Goal: Find specific page/section: Find specific page/section

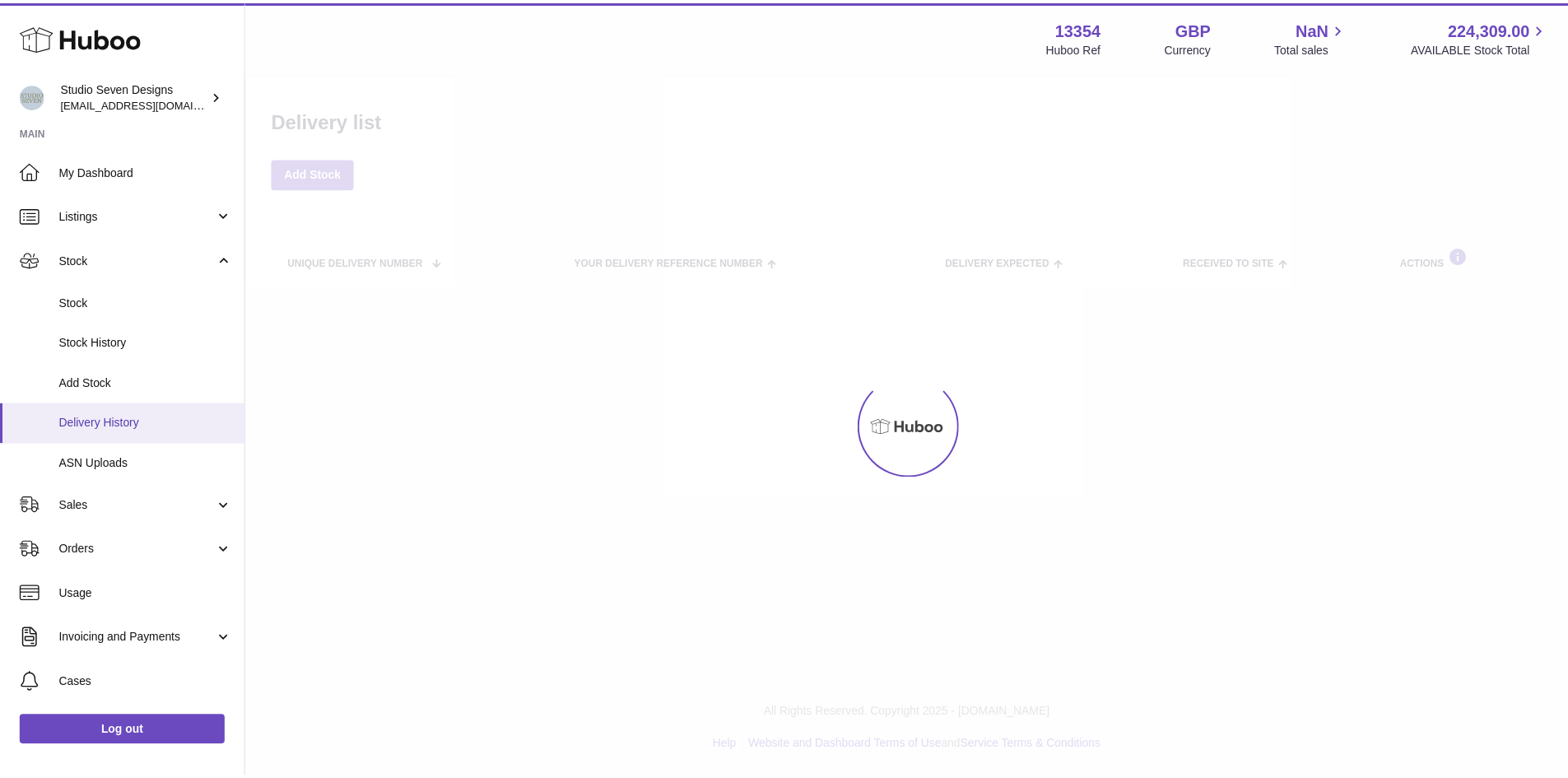
scroll to position [126, 0]
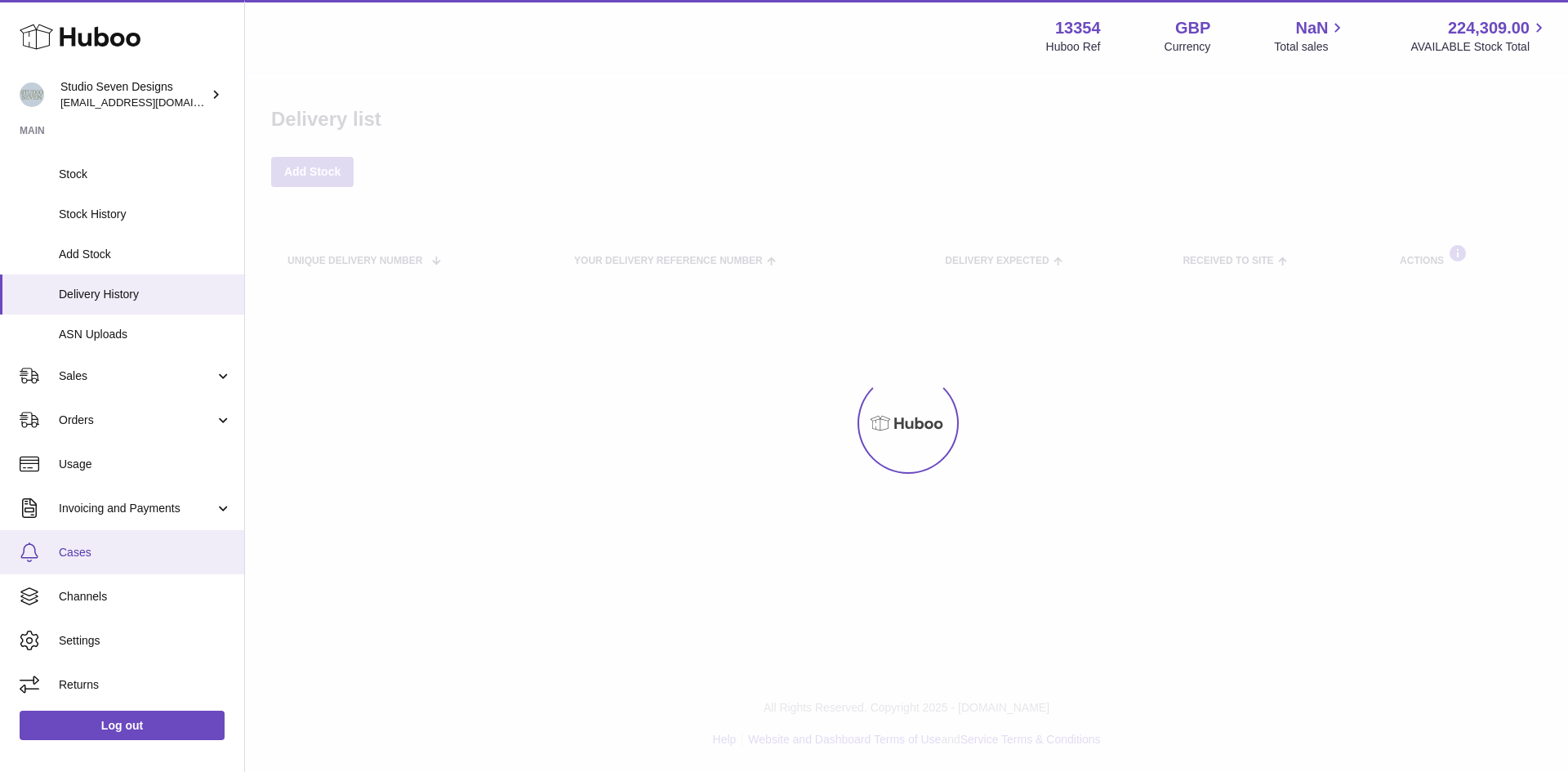
click at [95, 545] on span "Cases" at bounding box center [145, 553] width 173 height 15
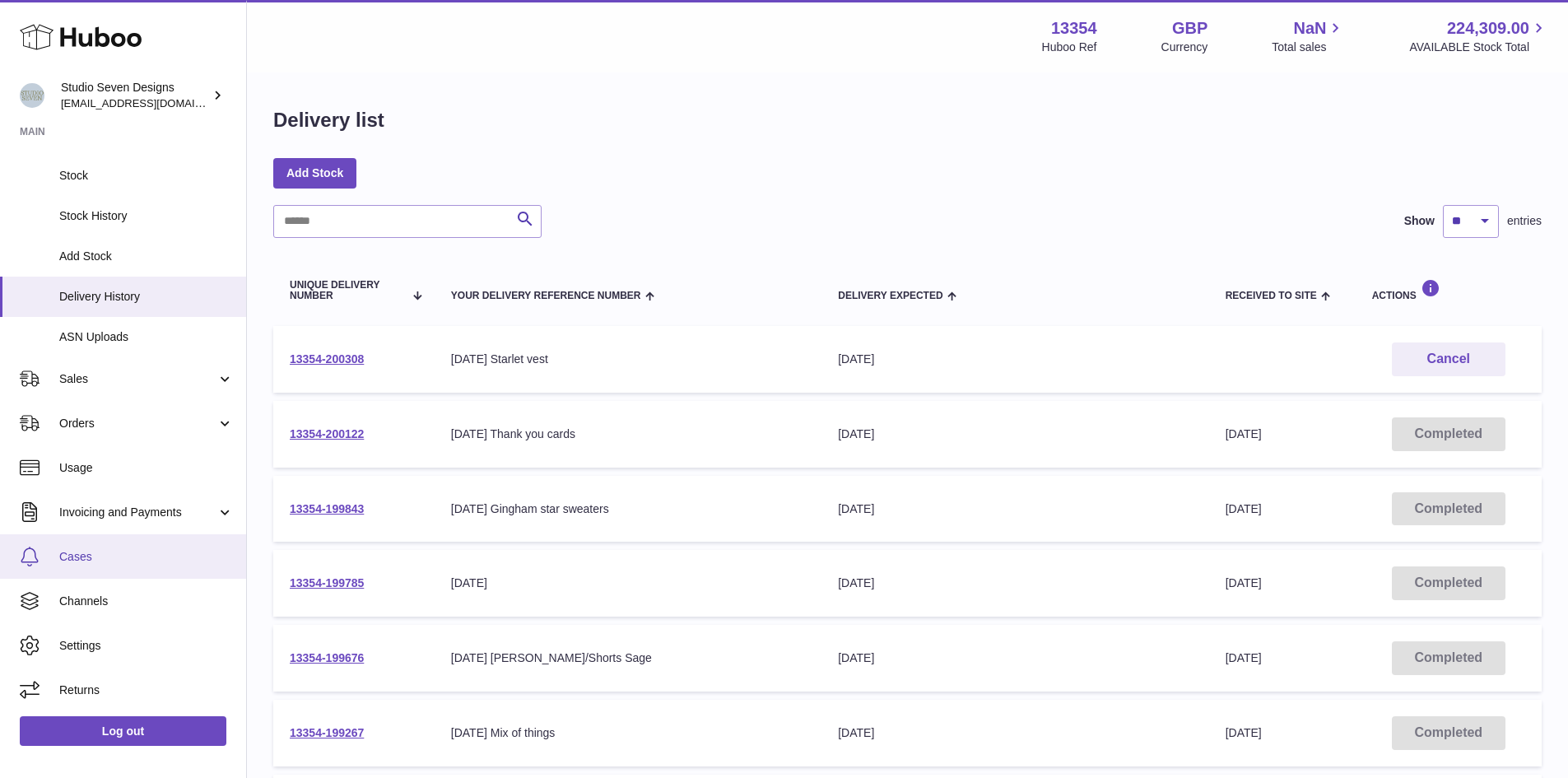
click at [96, 549] on span "Cases" at bounding box center [146, 557] width 175 height 15
click at [130, 562] on span "Cases" at bounding box center [146, 557] width 175 height 15
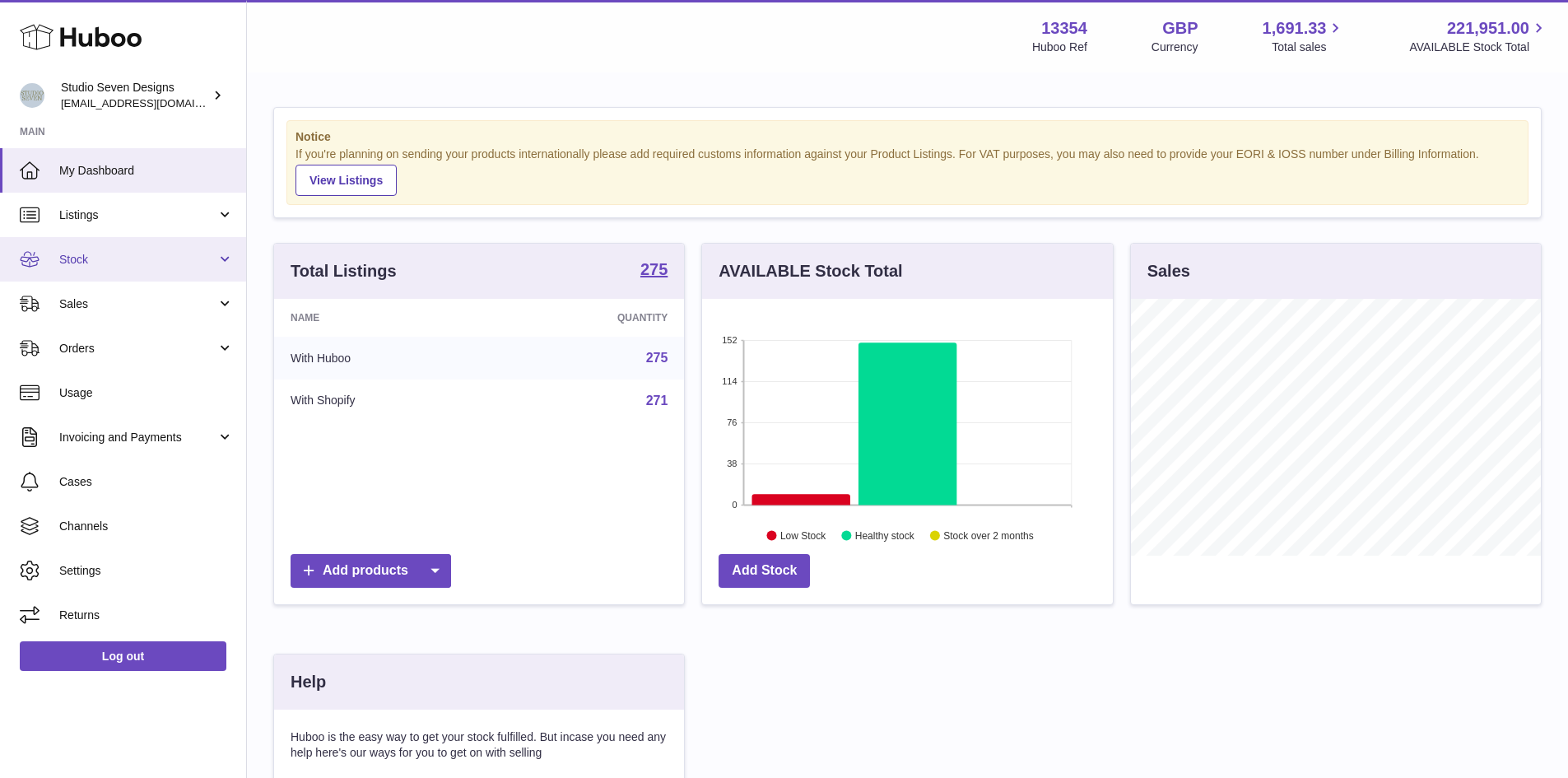
click at [231, 266] on link "Stock" at bounding box center [122, 259] width 246 height 45
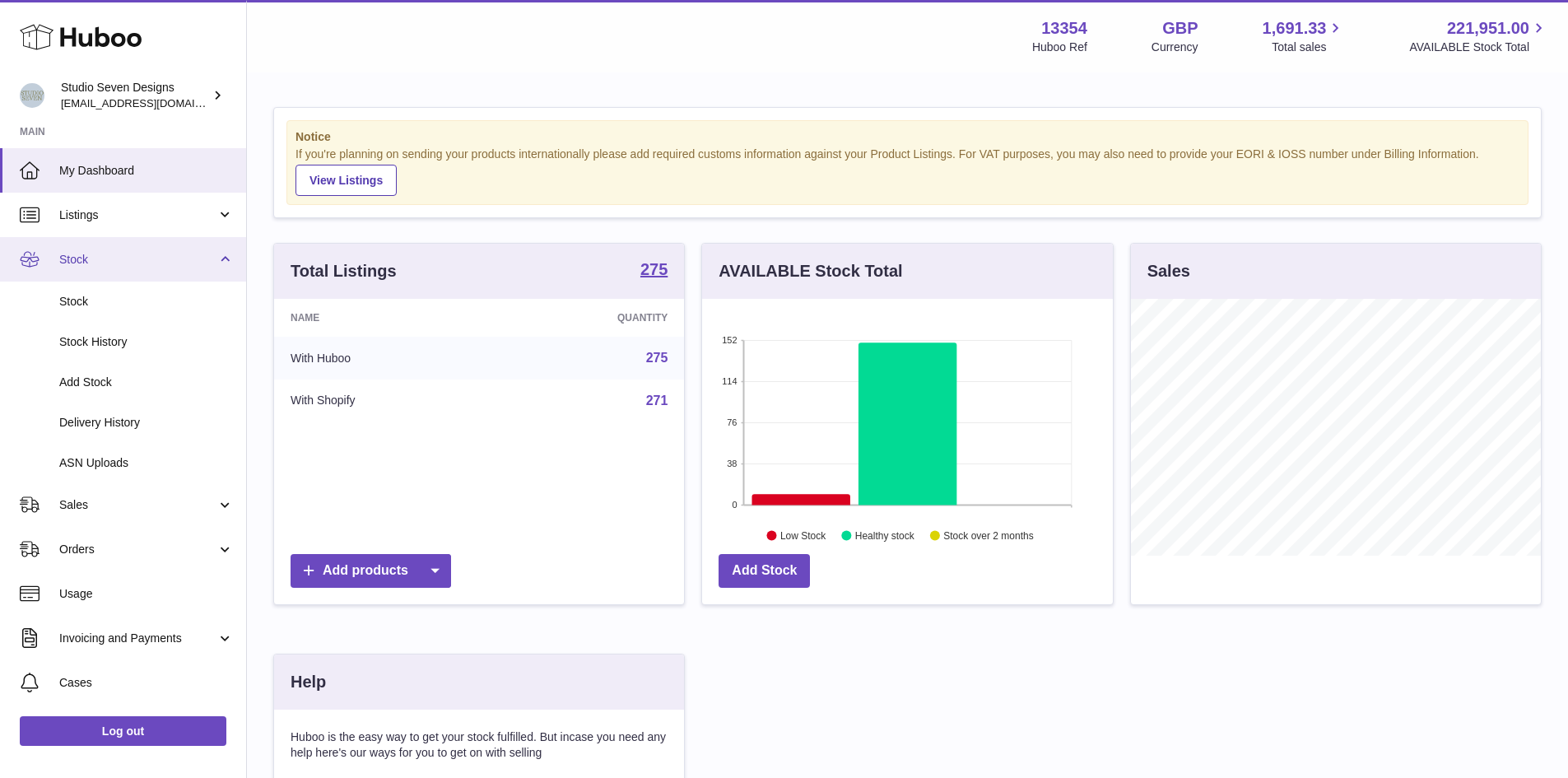
click at [231, 266] on link "Stock" at bounding box center [122, 259] width 246 height 45
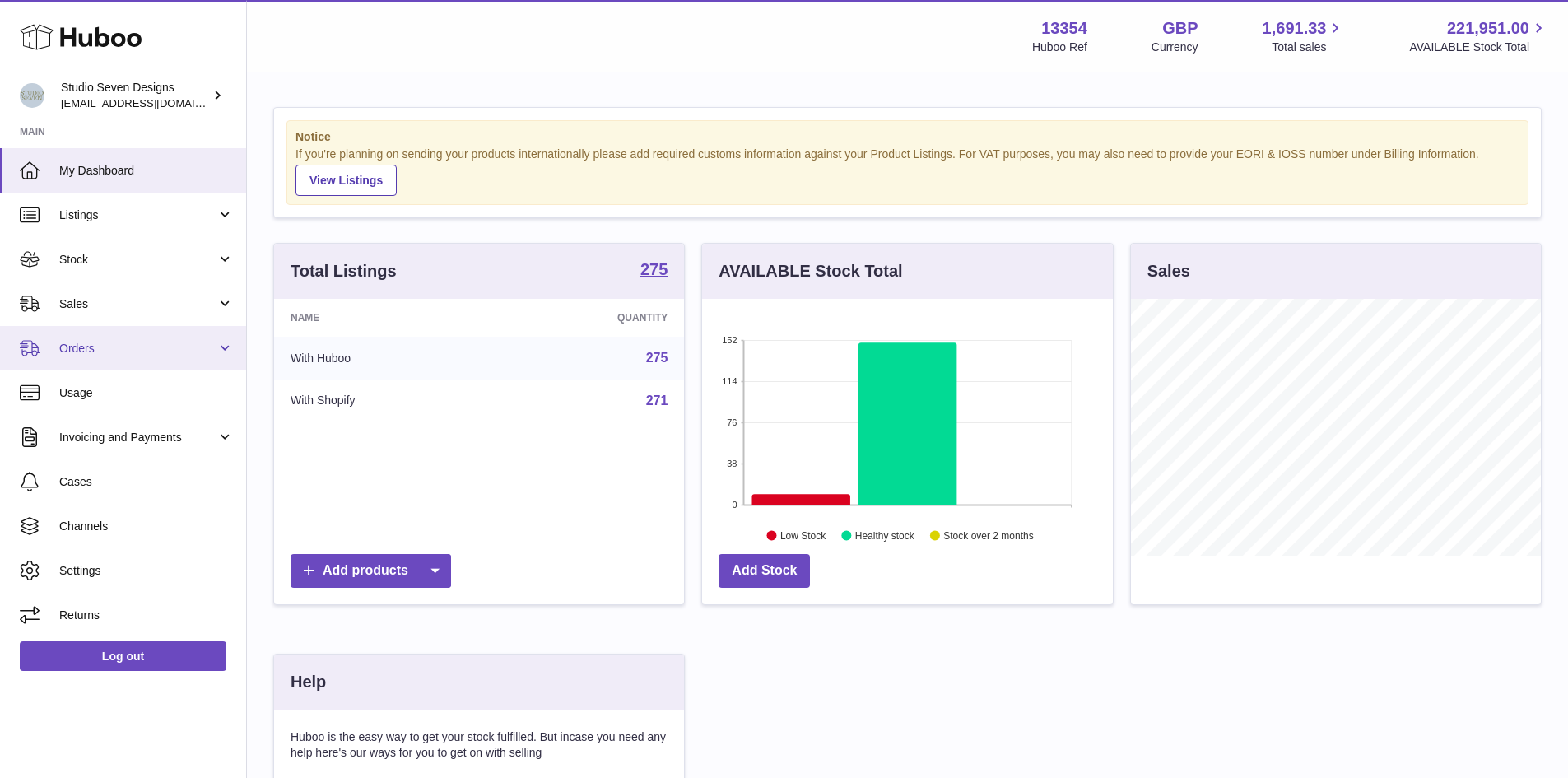
click at [231, 351] on link "Orders" at bounding box center [122, 348] width 246 height 45
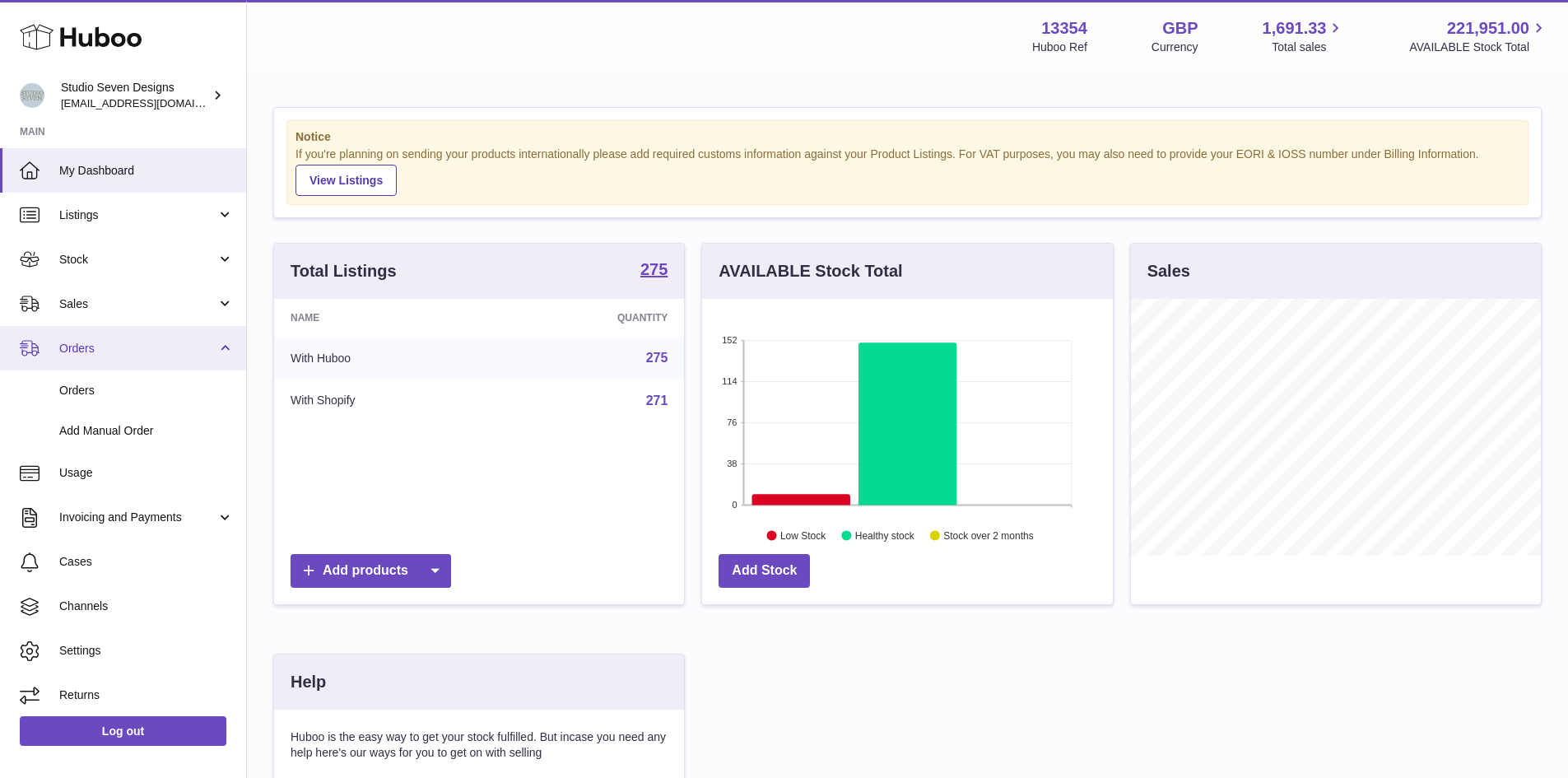
click at [231, 351] on link "Orders" at bounding box center [122, 348] width 246 height 45
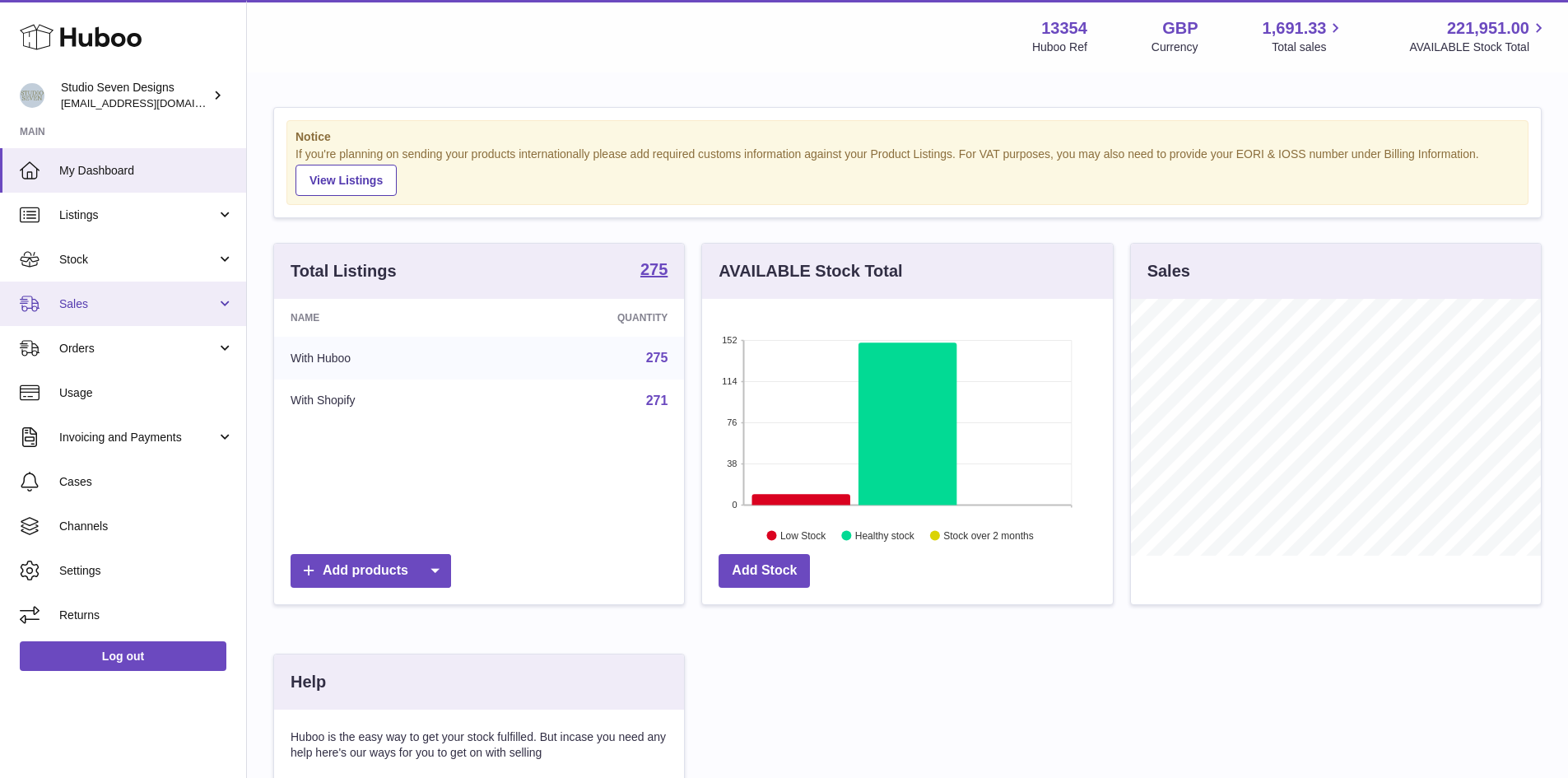
click at [230, 307] on link "Sales" at bounding box center [122, 304] width 246 height 45
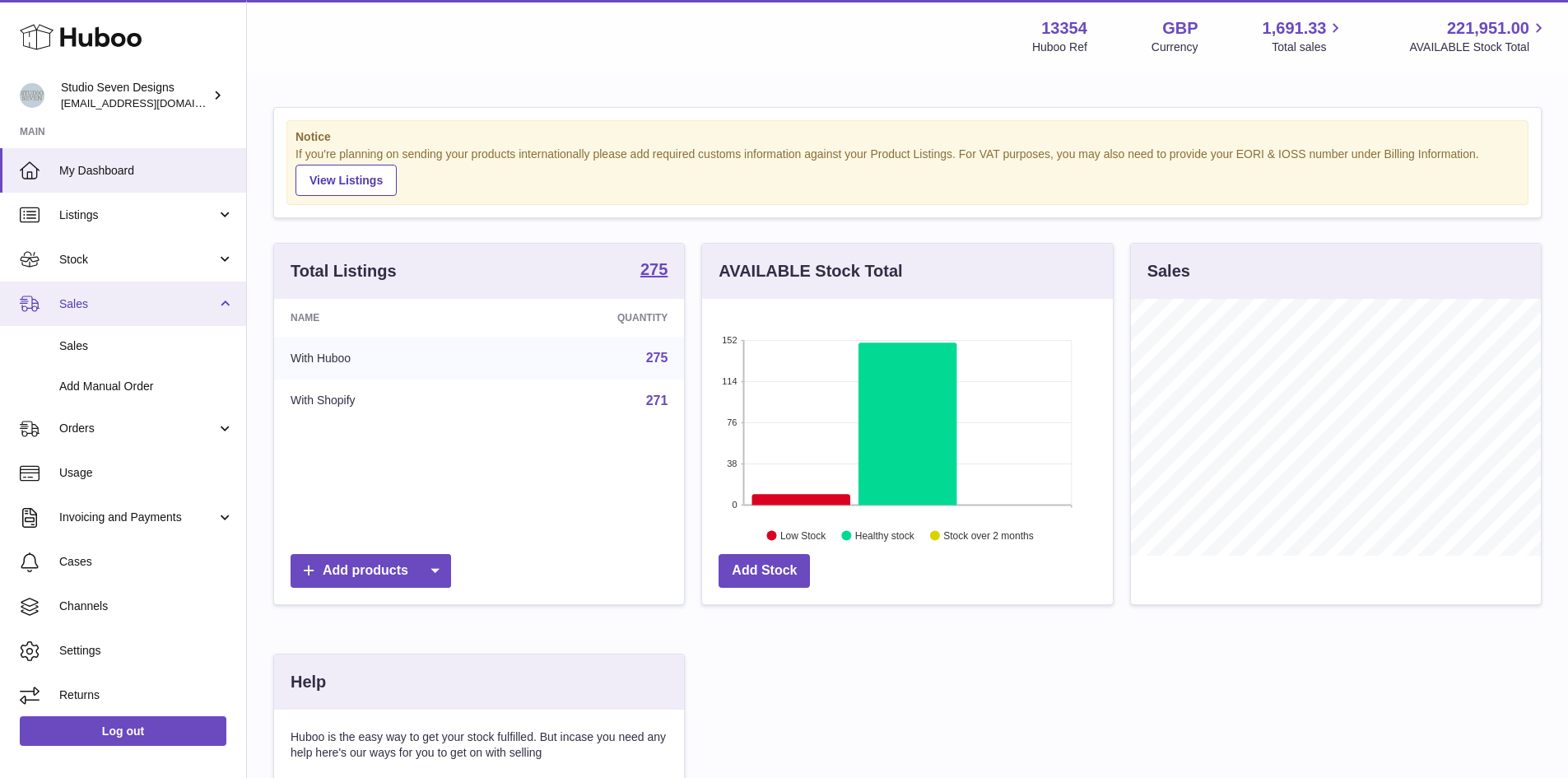
click at [230, 307] on link "Sales" at bounding box center [122, 304] width 246 height 45
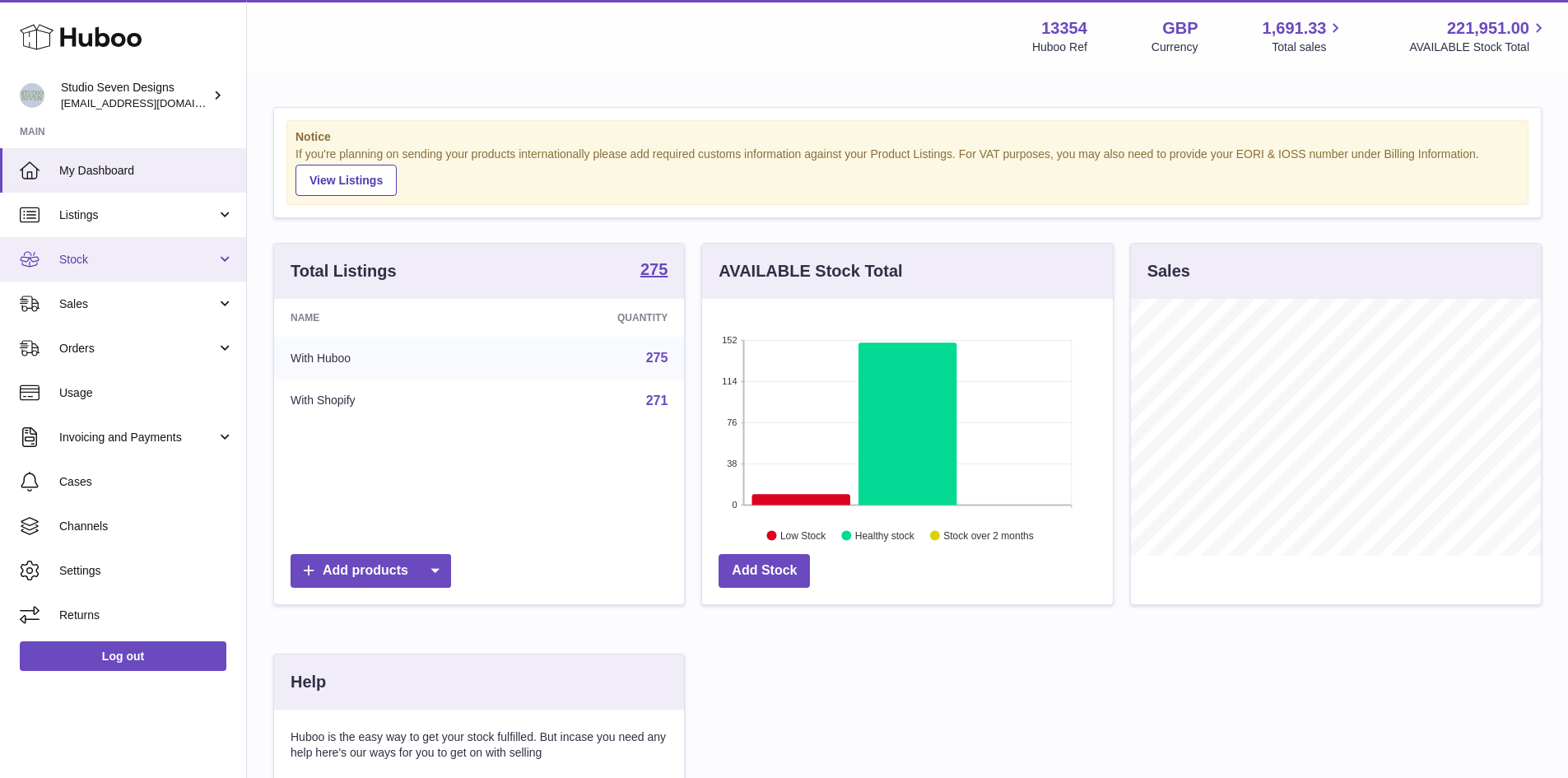
click at [221, 266] on link "Stock" at bounding box center [122, 259] width 246 height 45
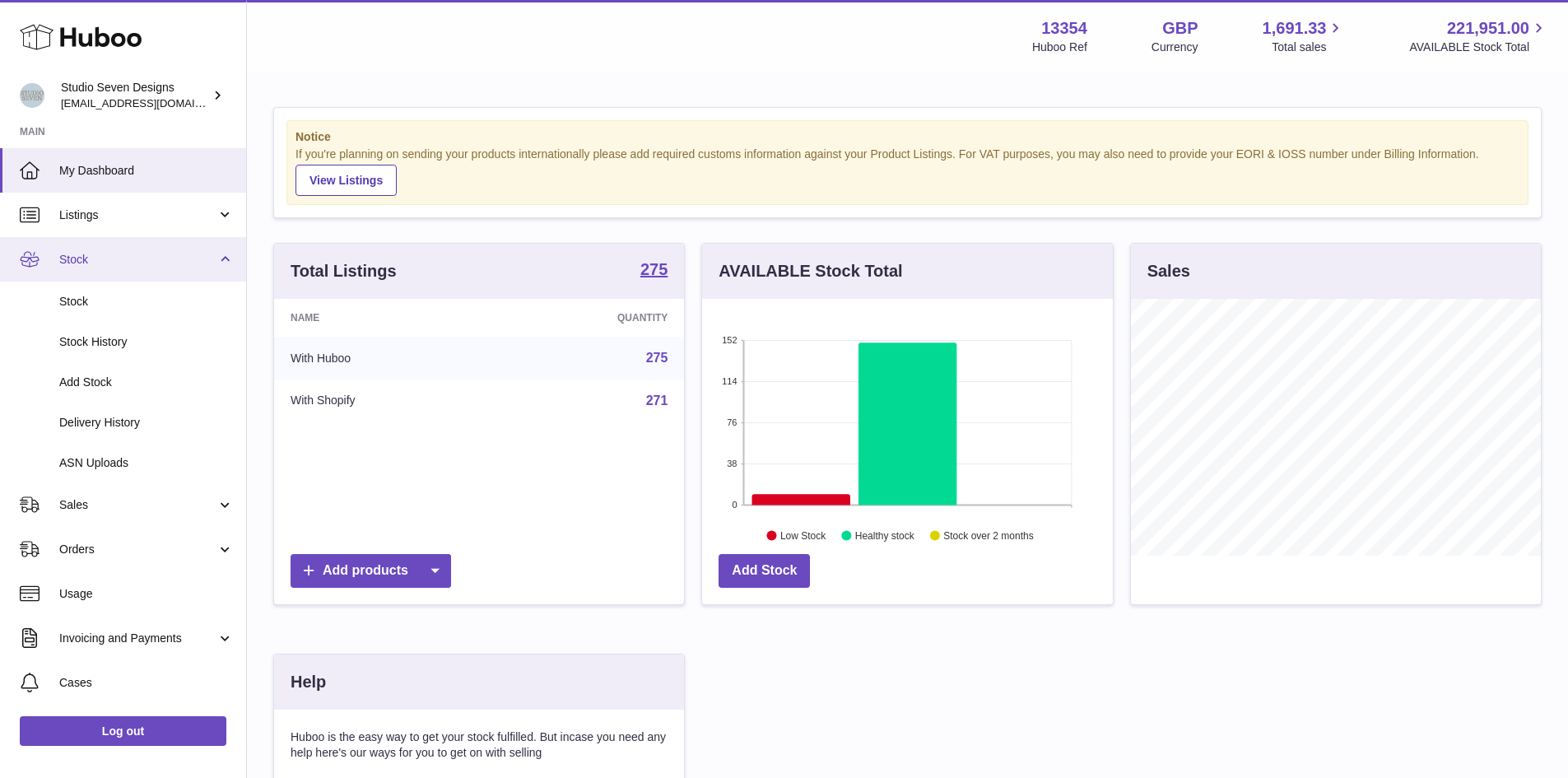
click at [221, 266] on link "Stock" at bounding box center [122, 259] width 246 height 45
